Goal: Task Accomplishment & Management: Manage account settings

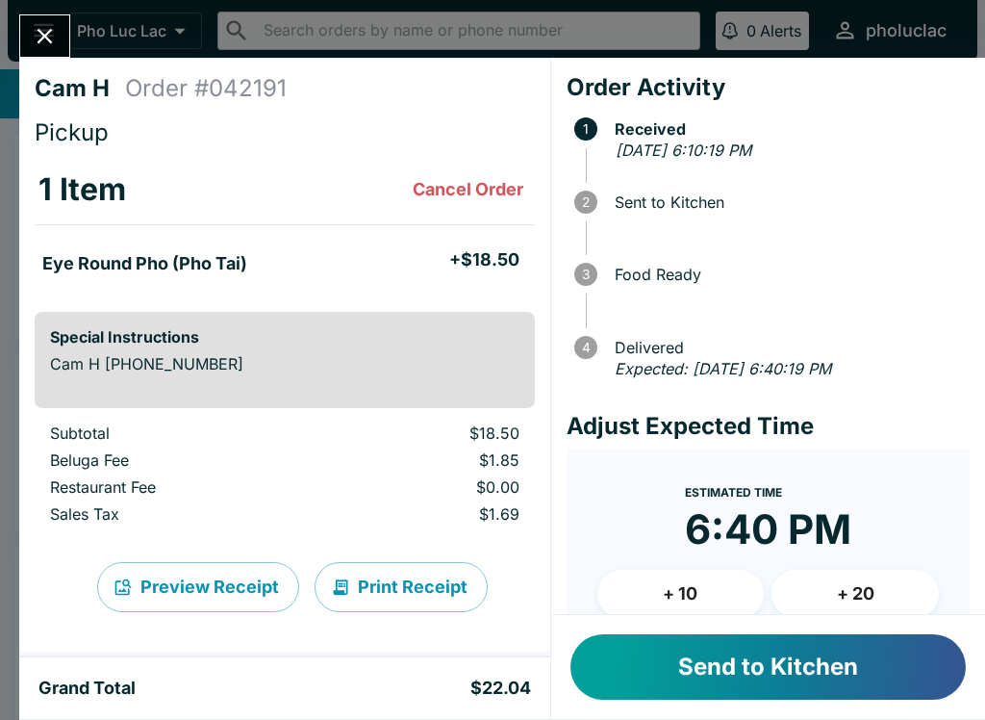
click at [831, 649] on button "Send to Kitchen" at bounding box center [768, 666] width 395 height 65
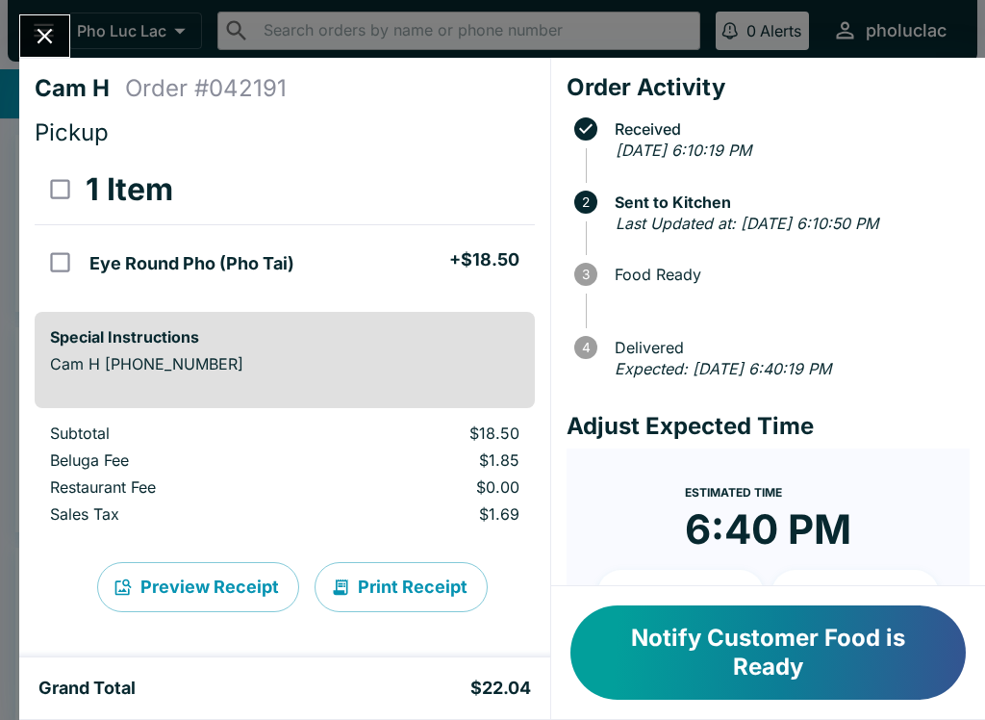
click at [50, 26] on icon "Close" at bounding box center [45, 36] width 26 height 26
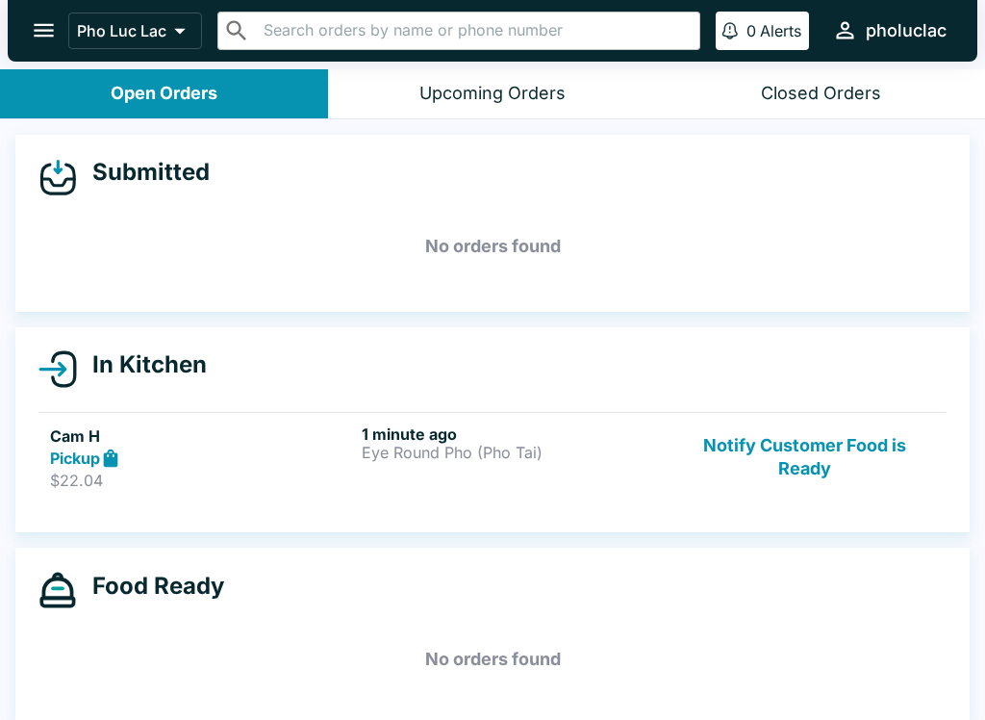
click at [38, 23] on icon "open drawer" at bounding box center [44, 30] width 26 height 26
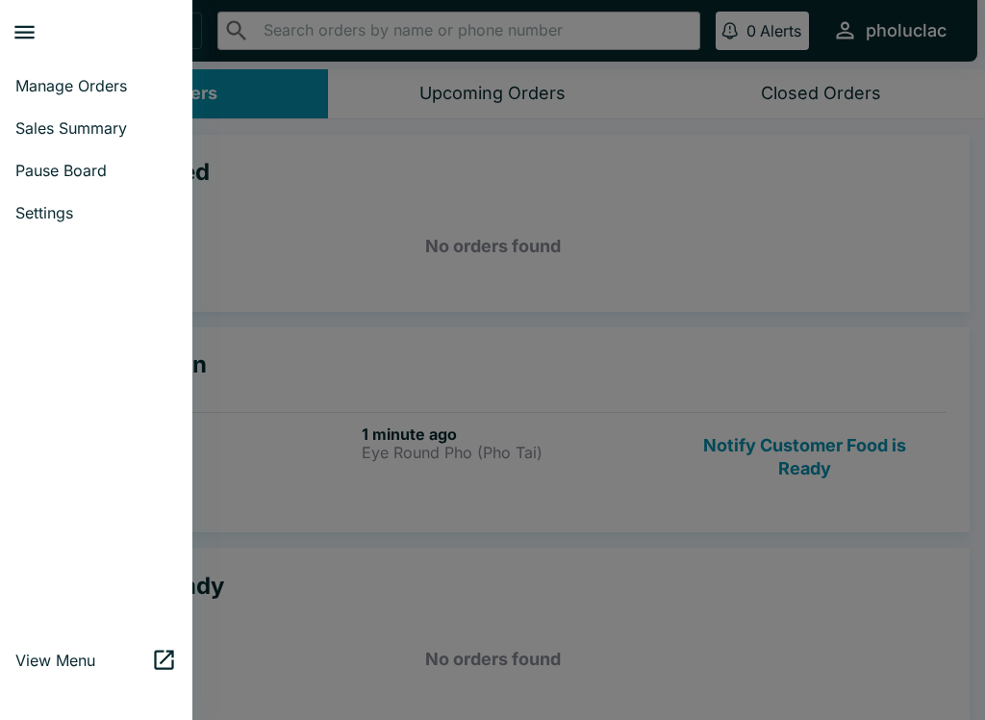
click at [30, 152] on link "Pause Board" at bounding box center [96, 170] width 192 height 42
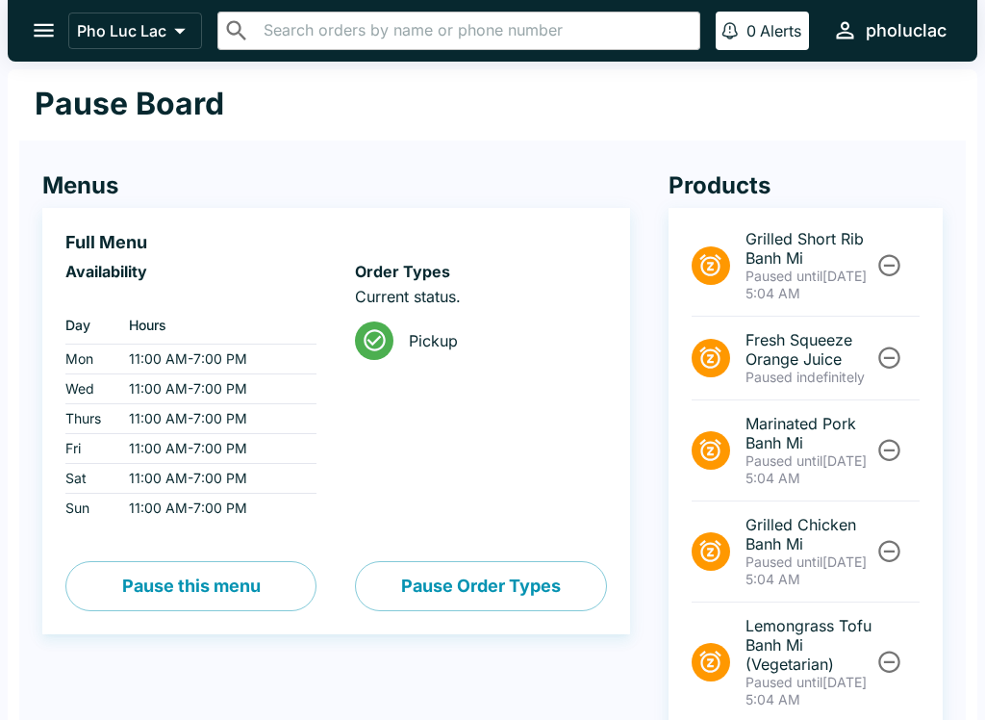
click at [23, 36] on button "open drawer" at bounding box center [43, 30] width 49 height 49
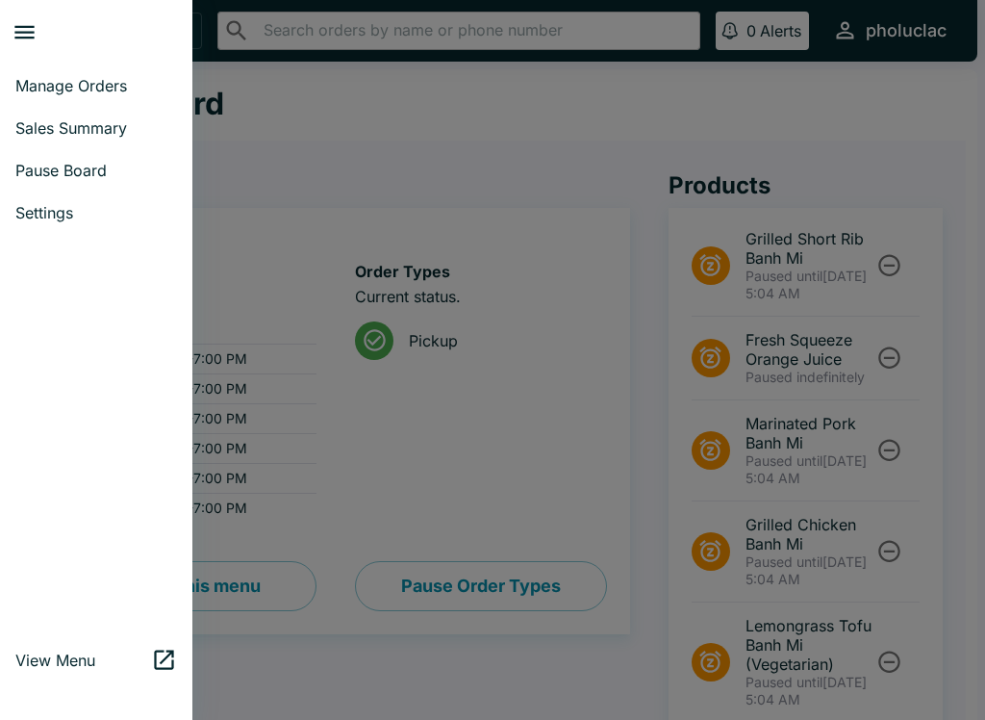
click at [22, 181] on link "Pause Board" at bounding box center [96, 170] width 192 height 42
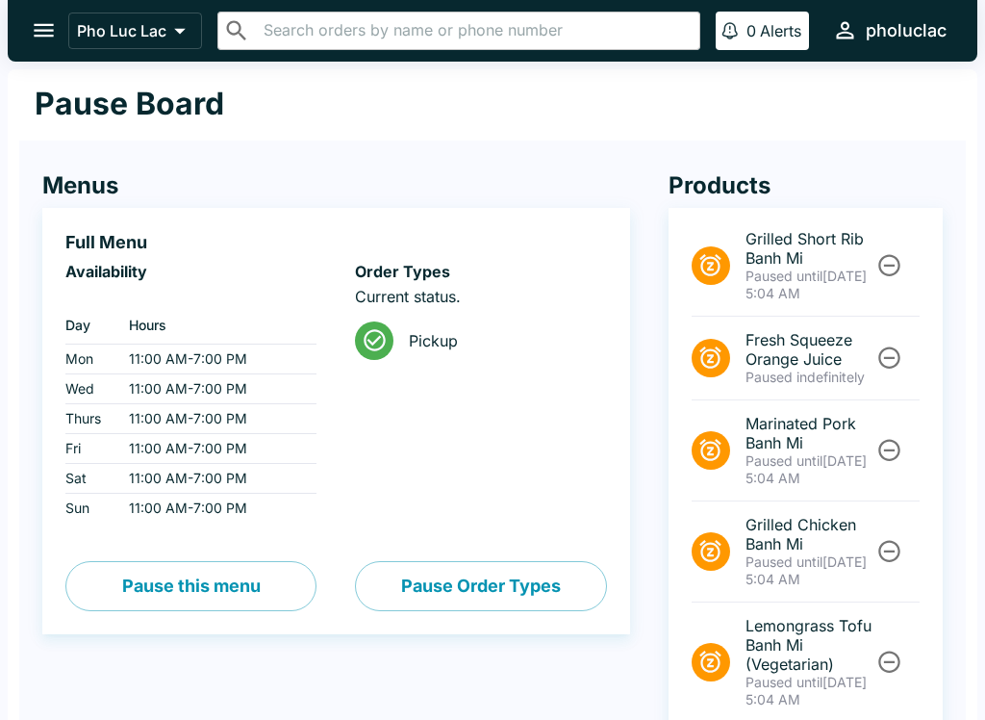
click at [33, 38] on icon "open drawer" at bounding box center [44, 30] width 26 height 26
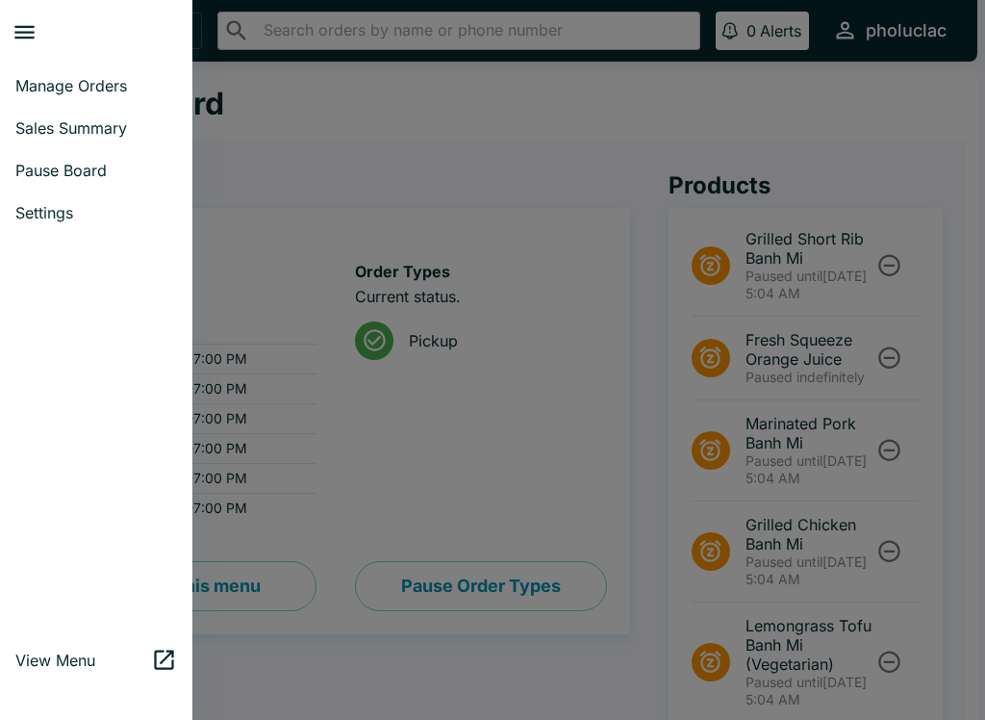
click at [21, 78] on span "Manage Orders" at bounding box center [96, 85] width 162 height 19
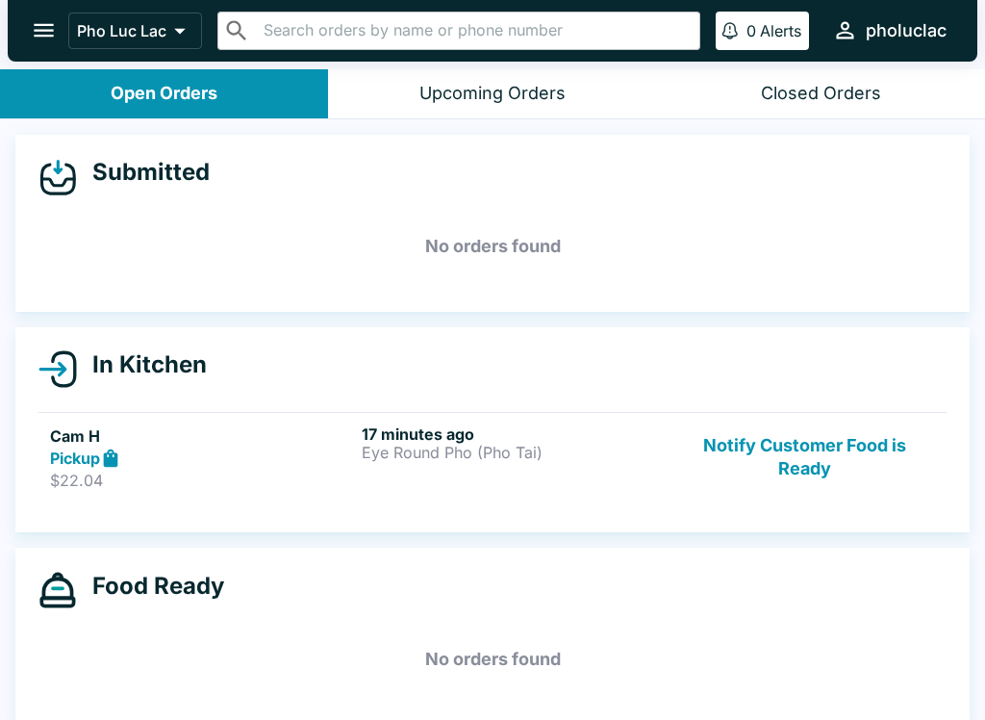
click at [833, 449] on button "Notify Customer Food is Ready" at bounding box center [805, 457] width 261 height 66
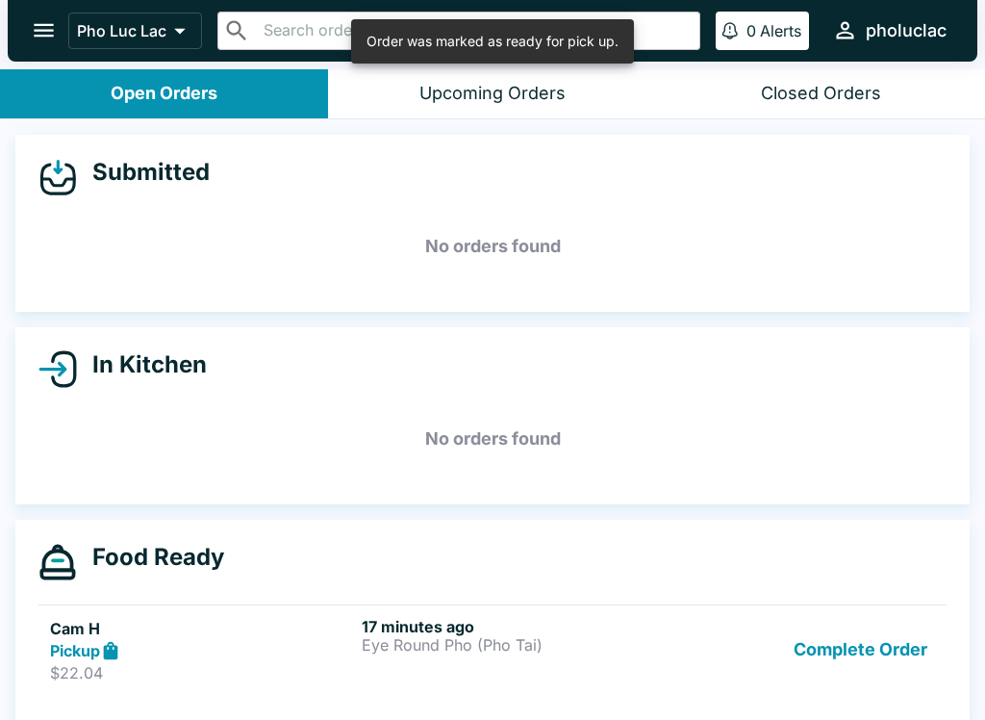
click at [513, 100] on div "Upcoming Orders" at bounding box center [493, 94] width 146 height 22
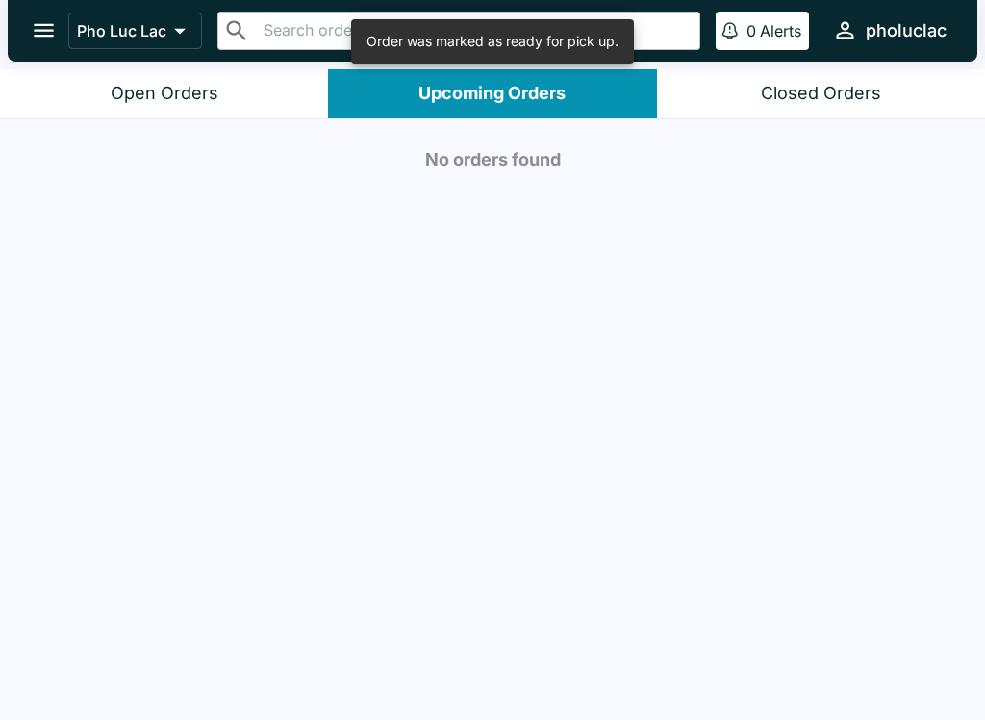
click at [825, 87] on div "Closed Orders" at bounding box center [821, 94] width 120 height 22
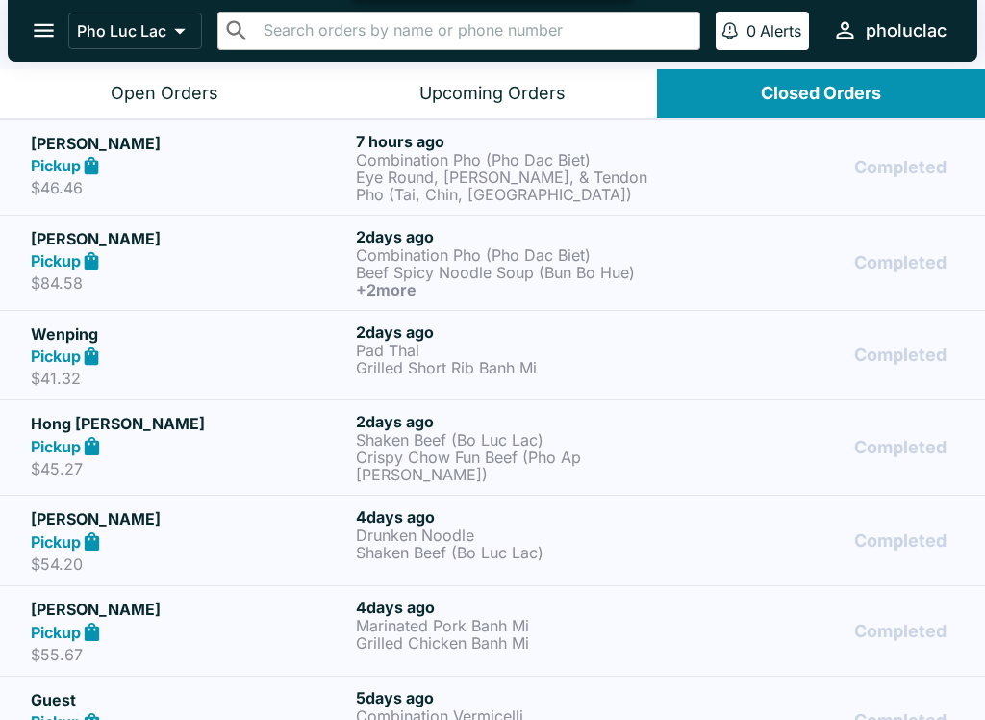
click at [231, 100] on button "Open Orders" at bounding box center [164, 93] width 328 height 49
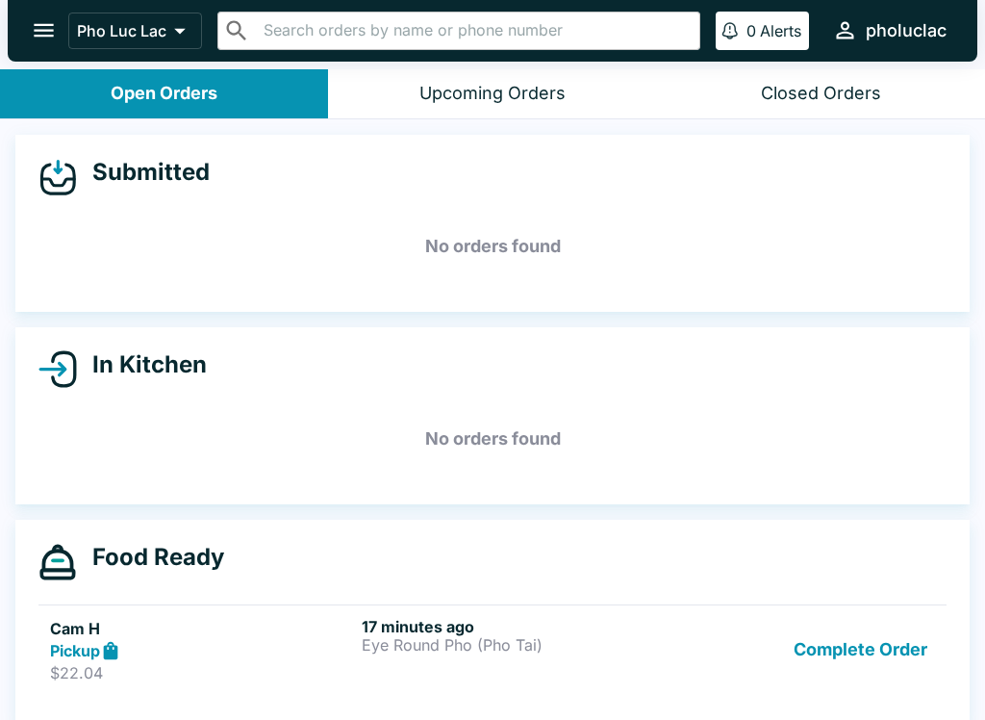
click at [883, 663] on button "Complete Order" at bounding box center [860, 650] width 149 height 66
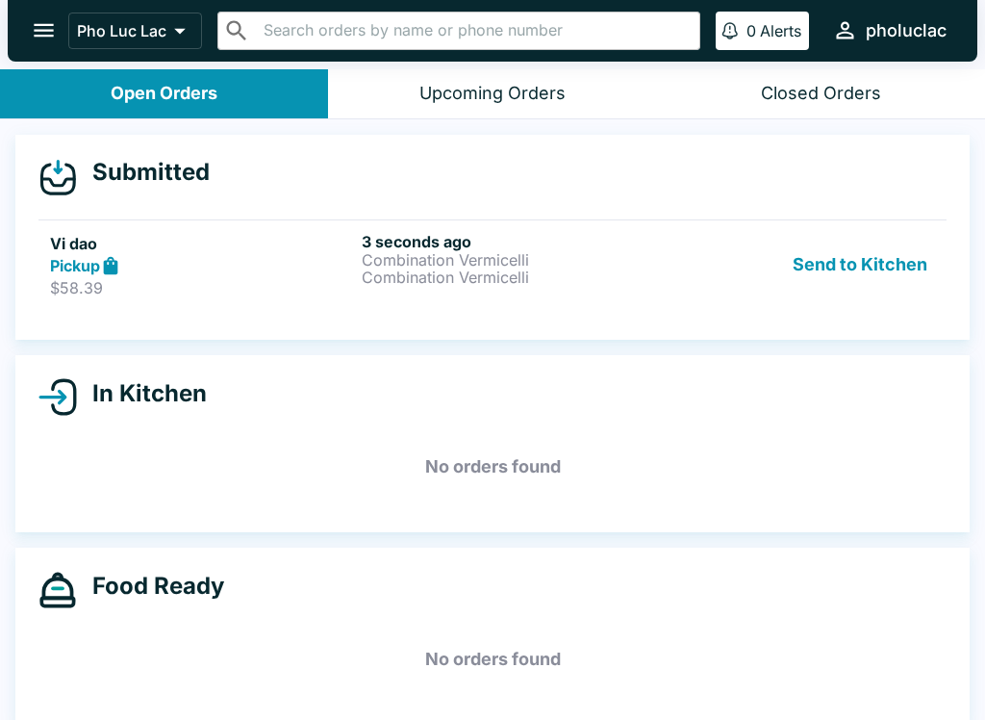
click at [350, 294] on p "$58.39" at bounding box center [202, 287] width 304 height 19
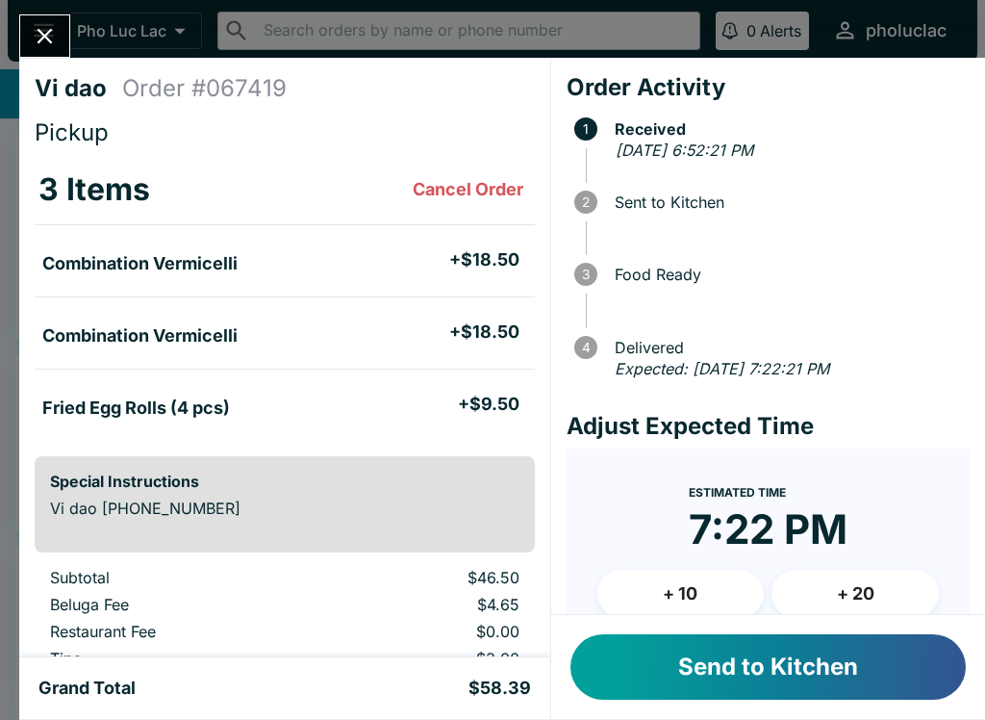
click at [49, 38] on icon "Close" at bounding box center [45, 36] width 26 height 26
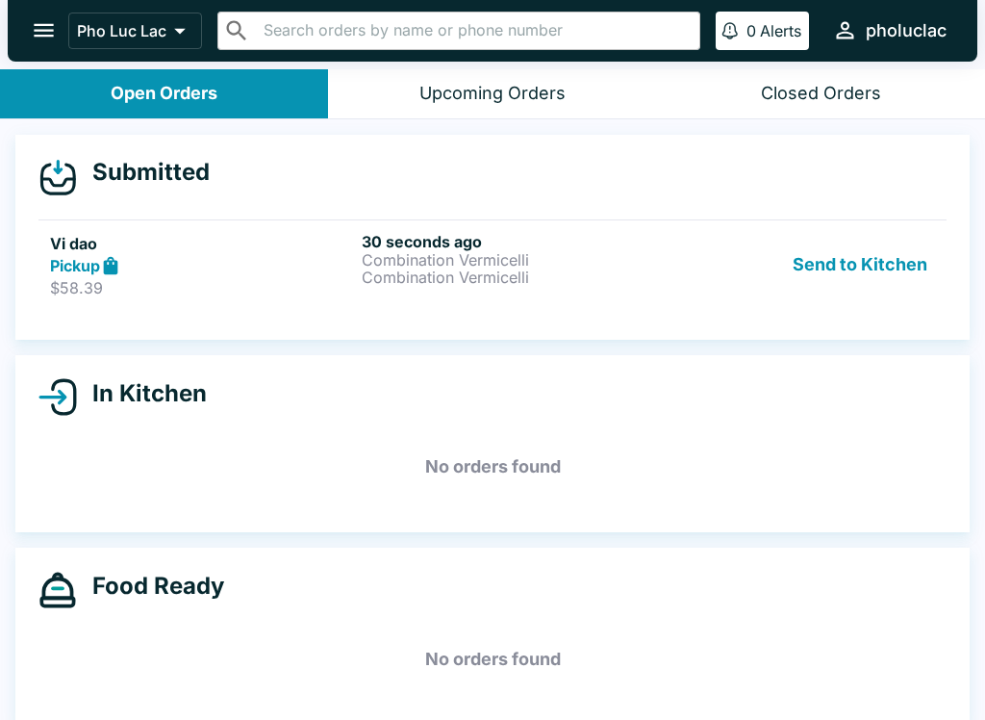
click at [876, 280] on button "Send to Kitchen" at bounding box center [860, 265] width 150 height 66
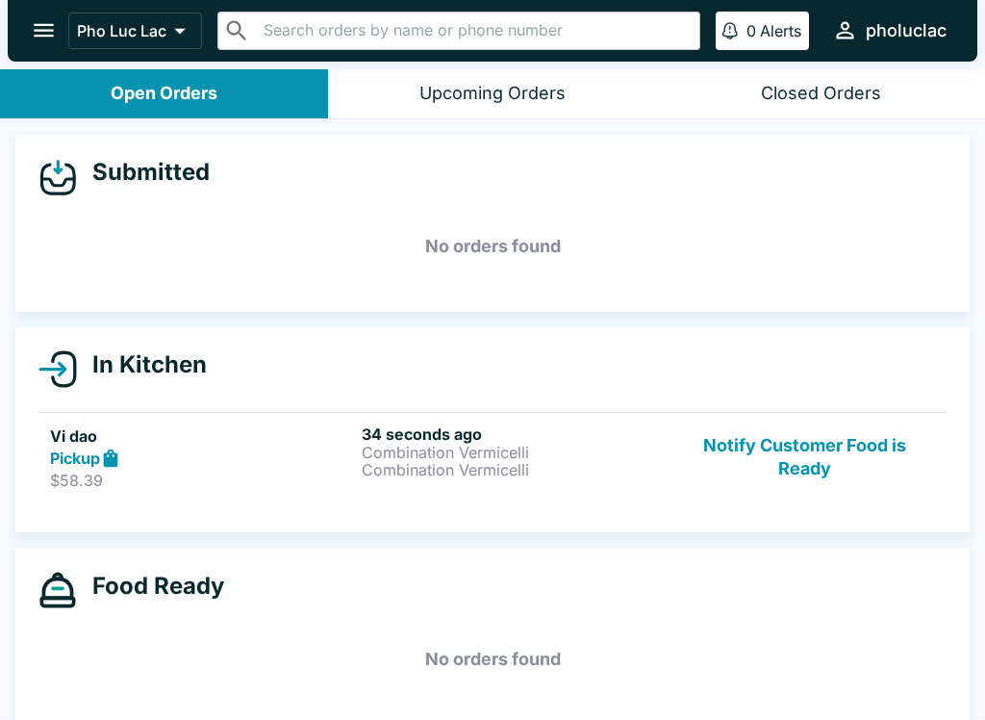
click at [268, 458] on div "Pickup" at bounding box center [202, 458] width 304 height 22
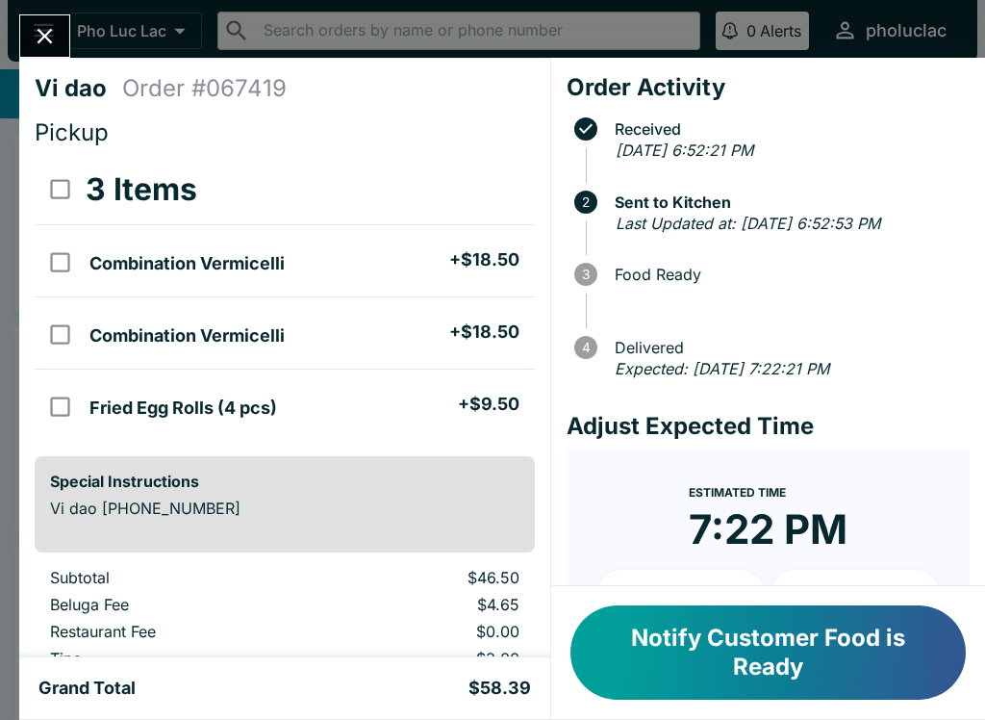
click at [33, 51] on button "Close" at bounding box center [44, 35] width 49 height 41
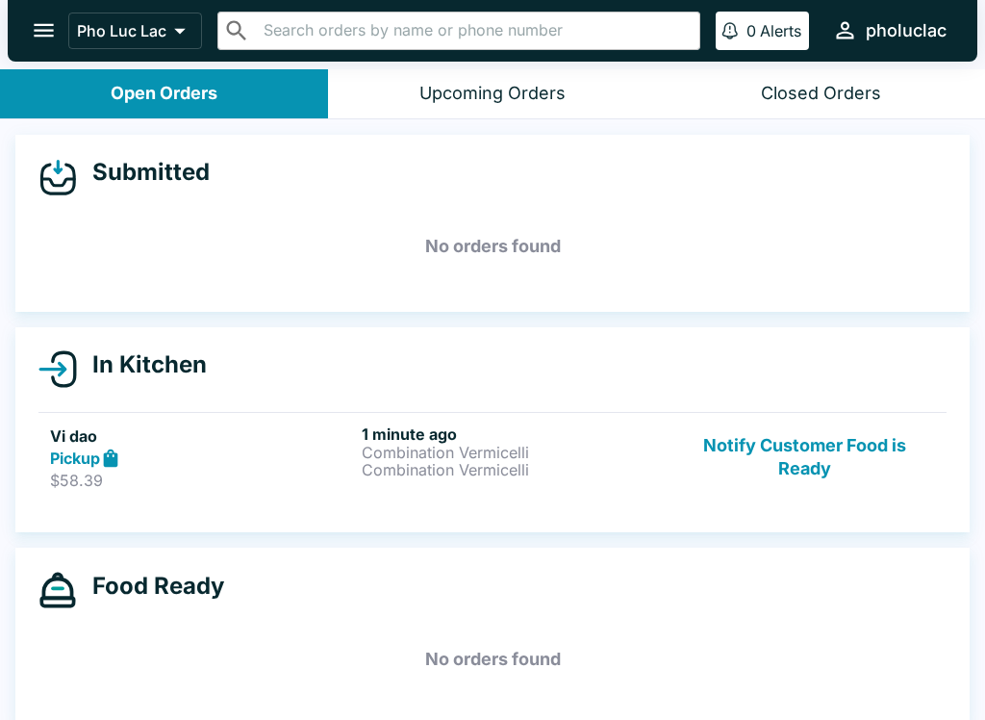
click at [803, 451] on button "Notify Customer Food is Ready" at bounding box center [805, 457] width 261 height 66
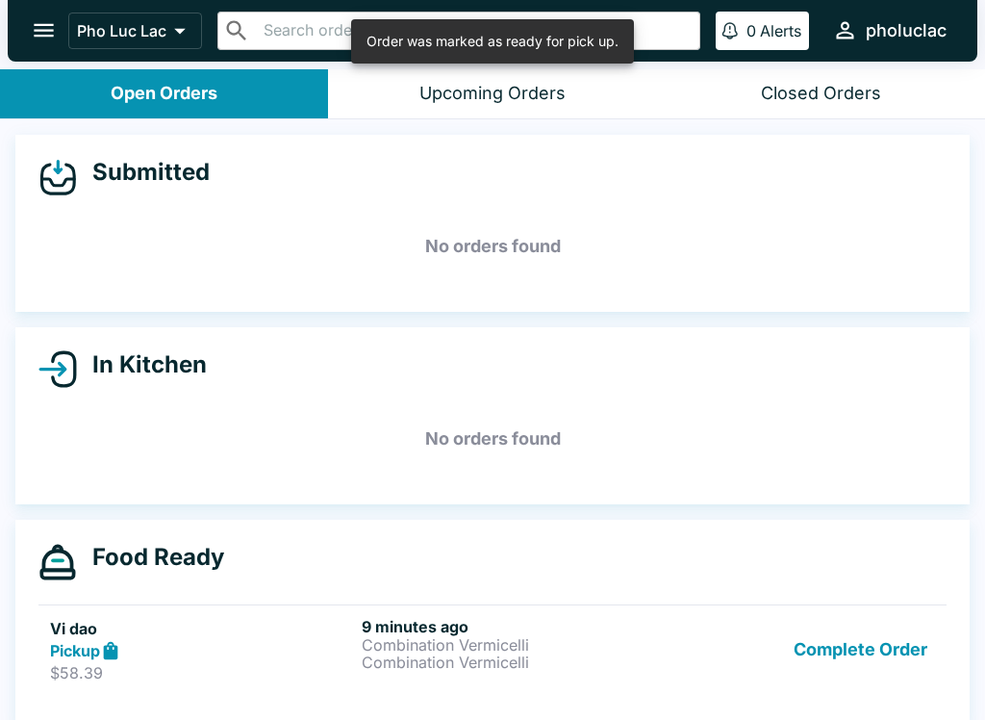
click at [492, 72] on button "Upcoming Orders" at bounding box center [492, 93] width 328 height 49
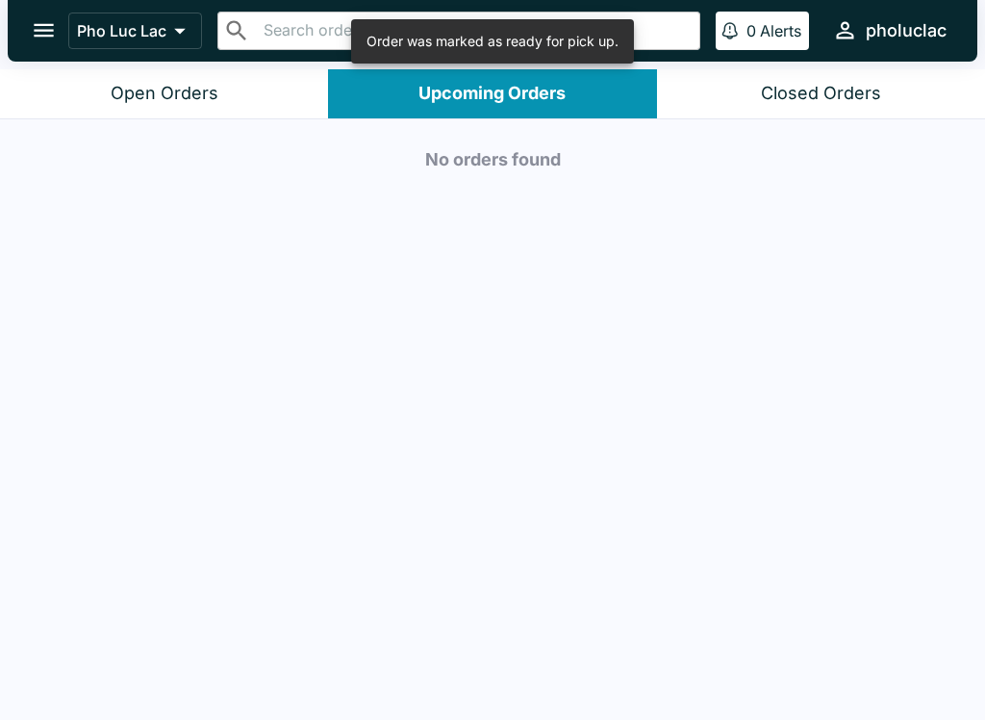
click at [835, 81] on button "Closed Orders" at bounding box center [821, 93] width 328 height 49
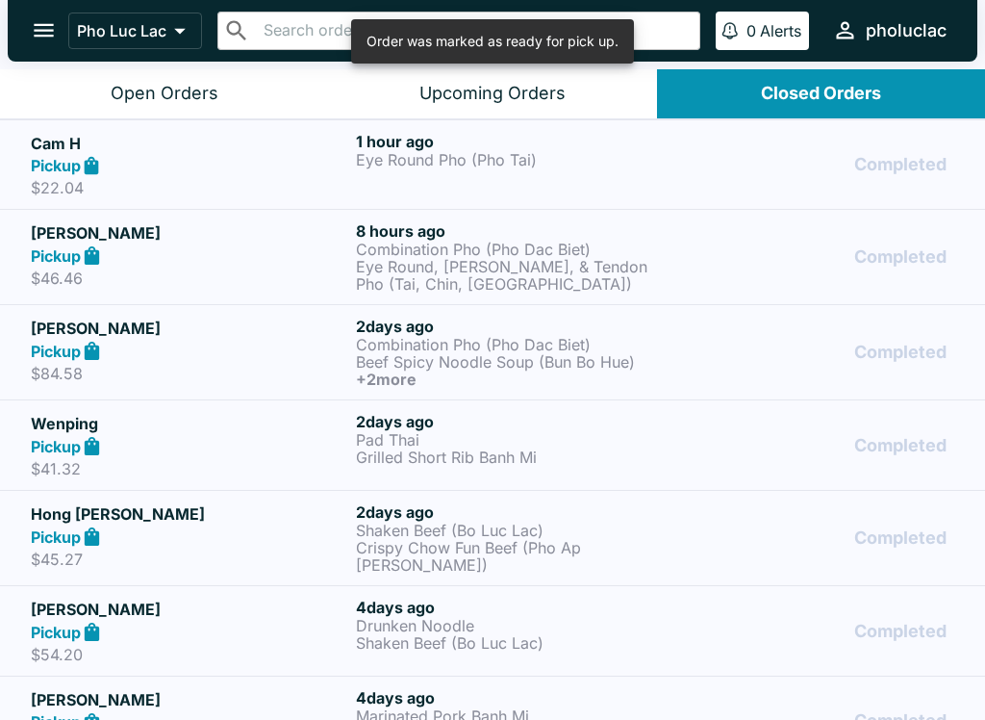
click at [161, 76] on button "Open Orders" at bounding box center [164, 93] width 328 height 49
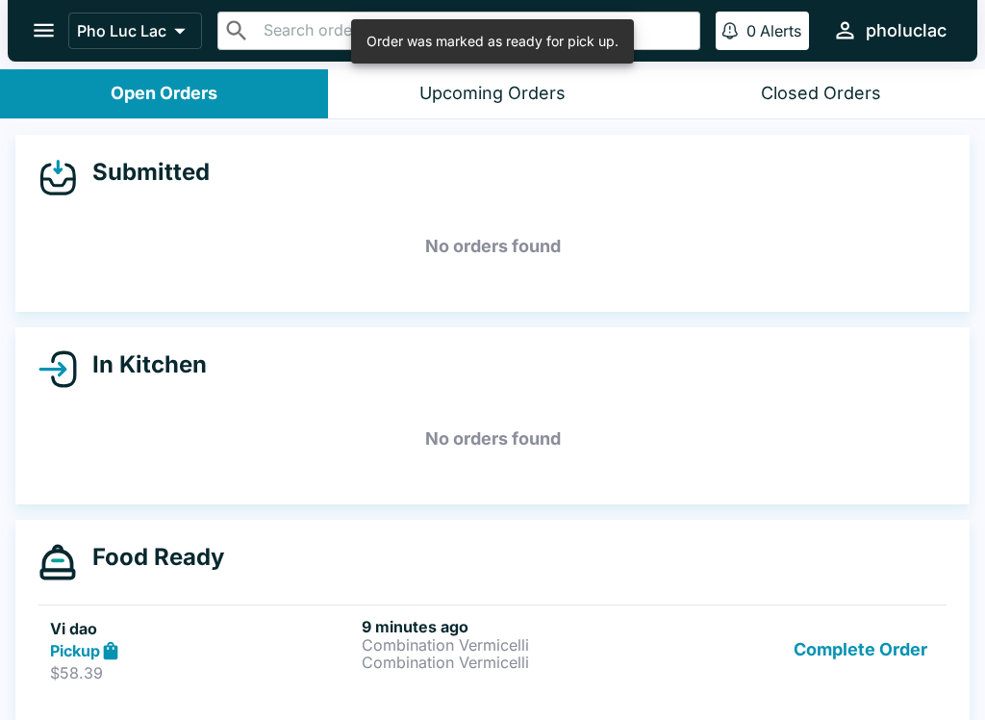
click at [472, 108] on button "Upcoming Orders" at bounding box center [492, 93] width 328 height 49
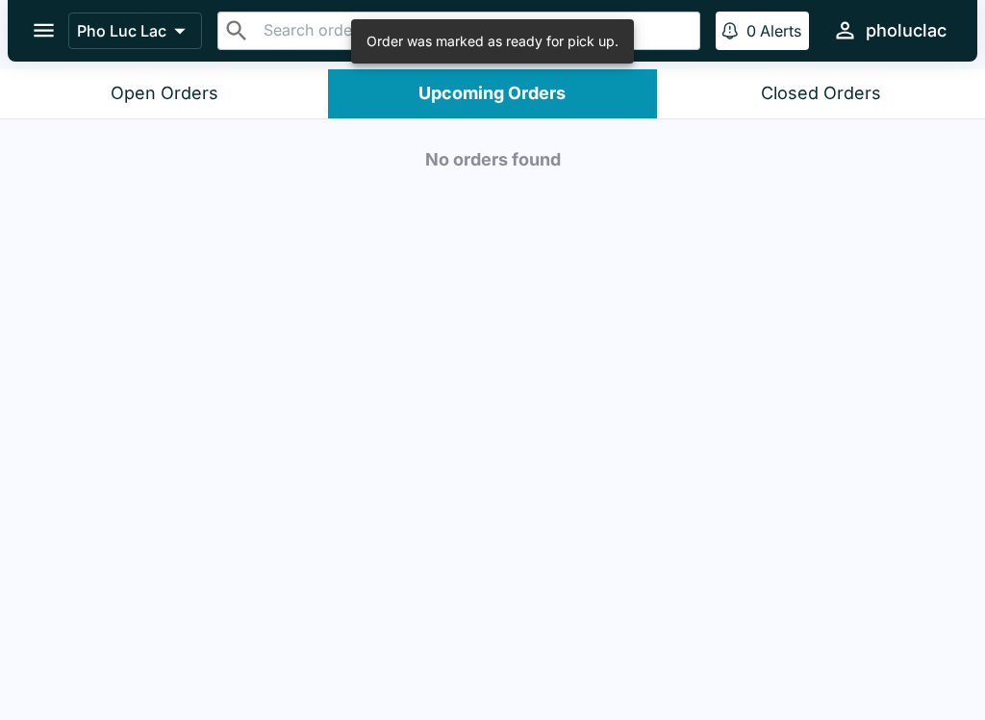
click at [170, 89] on div "Open Orders" at bounding box center [165, 94] width 108 height 22
